Goal: Complete application form

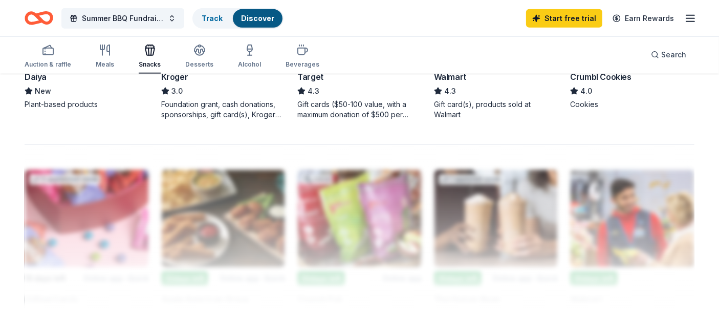
scroll to position [835, 0]
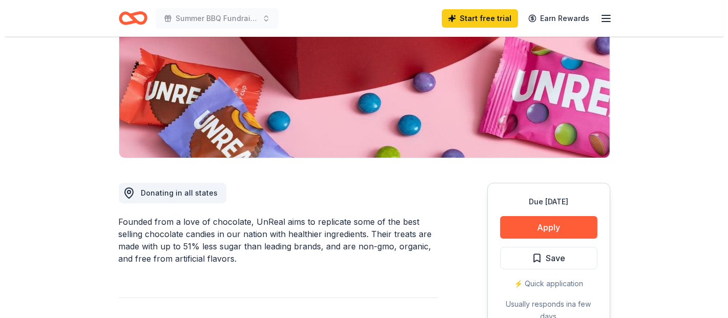
scroll to position [159, 0]
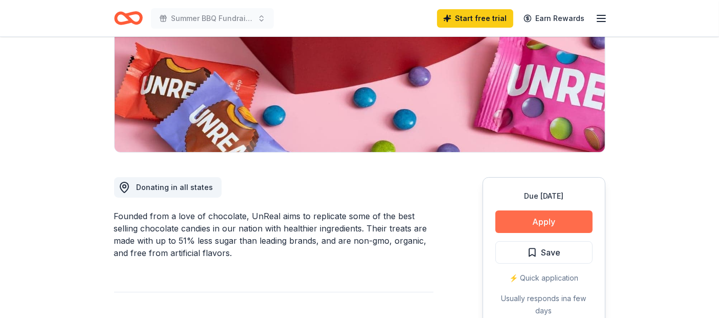
click at [525, 221] on button "Apply" at bounding box center [543, 221] width 97 height 23
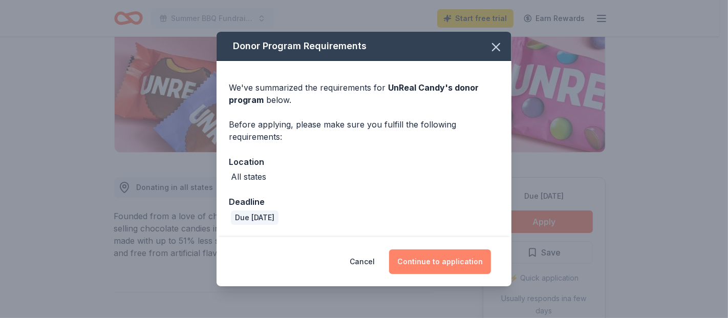
click at [443, 261] on button "Continue to application" at bounding box center [440, 261] width 102 height 25
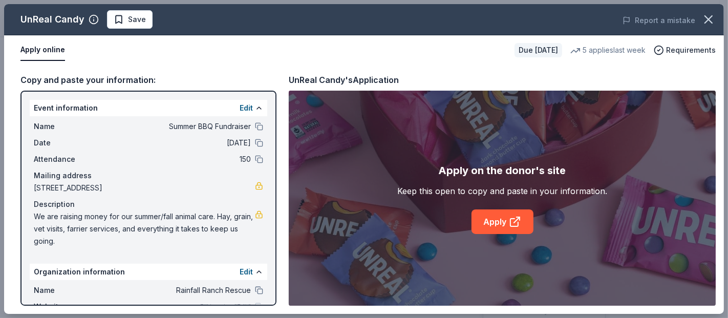
scroll to position [64, 0]
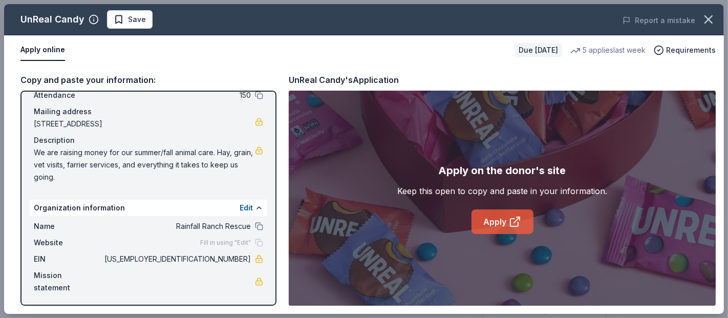
click at [488, 221] on link "Apply" at bounding box center [502, 221] width 62 height 25
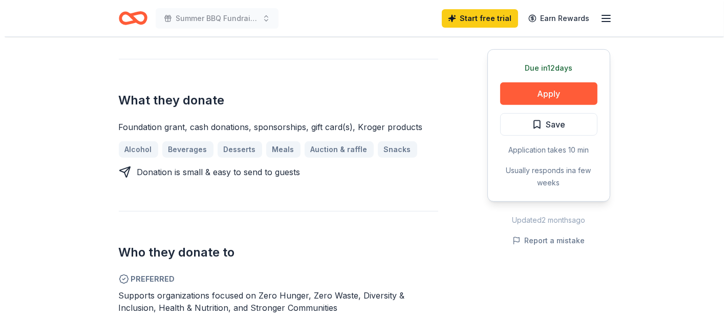
scroll to position [415, 0]
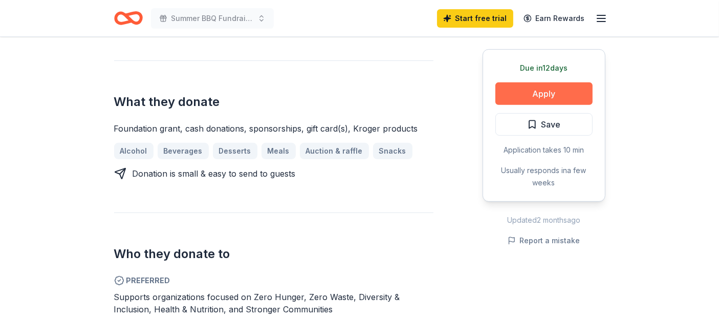
click at [561, 90] on button "Apply" at bounding box center [543, 93] width 97 height 23
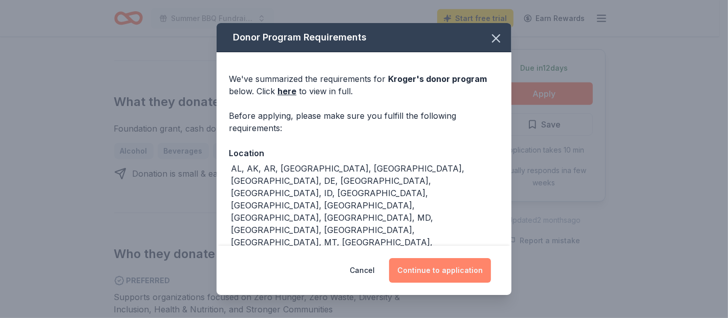
click at [412, 264] on button "Continue to application" at bounding box center [440, 270] width 102 height 25
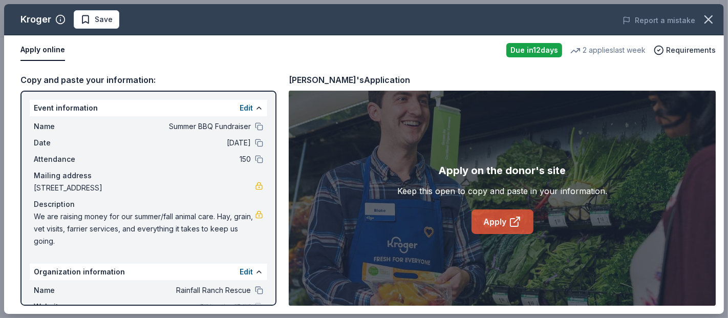
click at [487, 215] on link "Apply" at bounding box center [502, 221] width 62 height 25
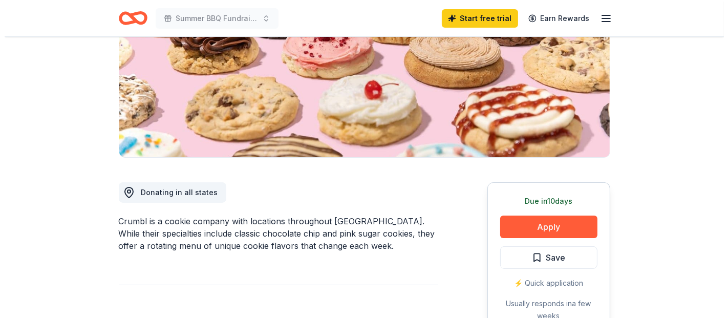
scroll to position [155, 0]
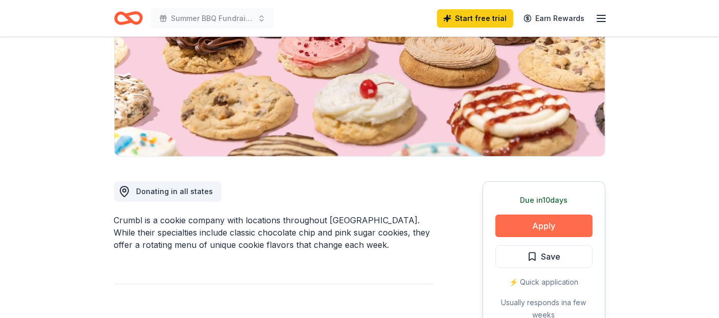
click at [509, 219] on button "Apply" at bounding box center [543, 225] width 97 height 23
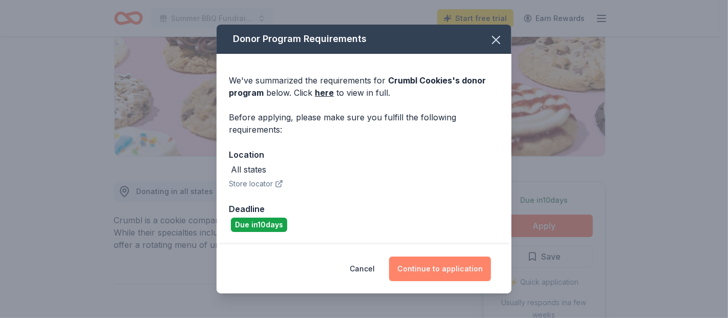
click at [462, 268] on button "Continue to application" at bounding box center [440, 268] width 102 height 25
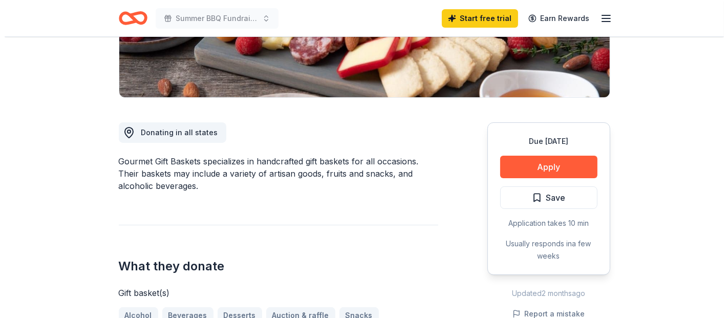
scroll to position [230, 0]
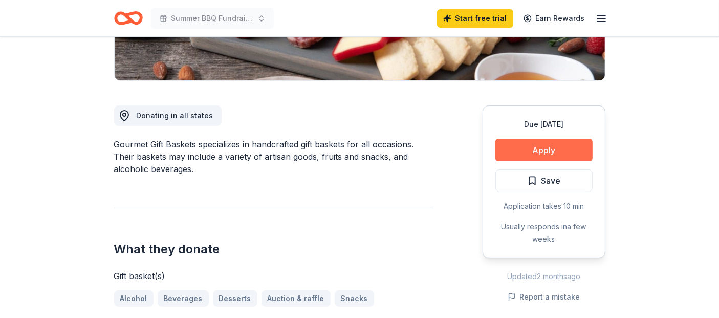
click at [507, 148] on button "Apply" at bounding box center [543, 150] width 97 height 23
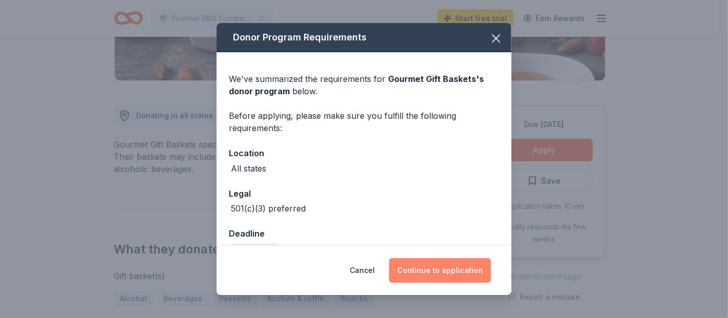
click at [444, 272] on button "Continue to application" at bounding box center [440, 270] width 102 height 25
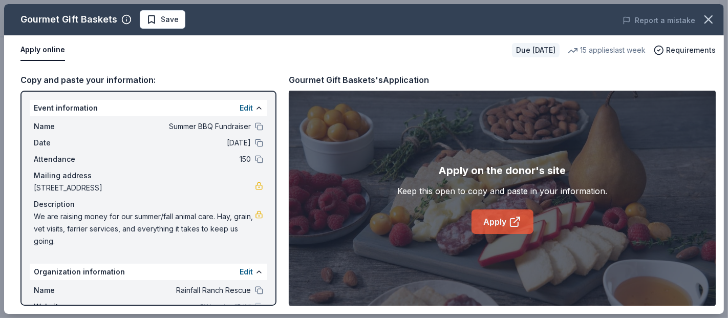
click at [506, 215] on link "Apply" at bounding box center [502, 221] width 62 height 25
click at [489, 220] on link "Apply" at bounding box center [502, 221] width 62 height 25
